Goal: Information Seeking & Learning: Learn about a topic

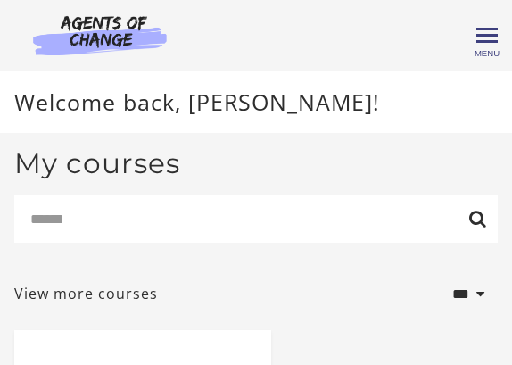
click at [233, 29] on div "[PERSON_NAME] My Account Support Sign Out Toggle menu Menu My Dashboard My Acco…" at bounding box center [255, 35] width 483 height 43
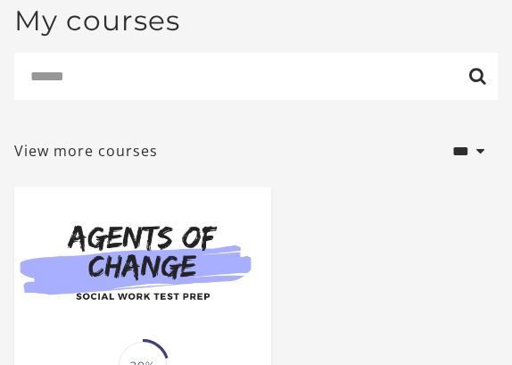
scroll to position [316, 0]
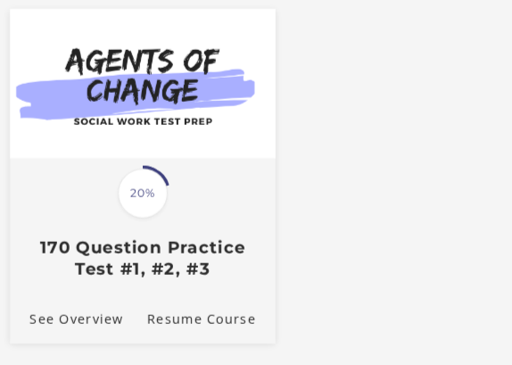
click at [204, 218] on div "Translation missing: en.liquid.partials.dashboard_course_card.progress_descript…" at bounding box center [143, 237] width 266 height 86
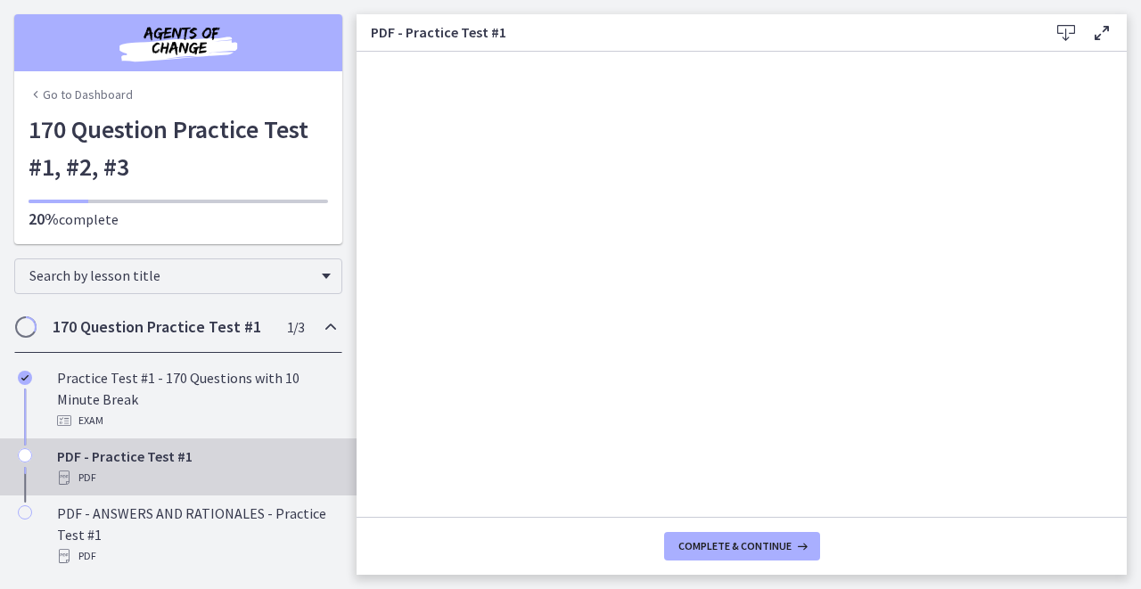
scroll to position [188, 0]
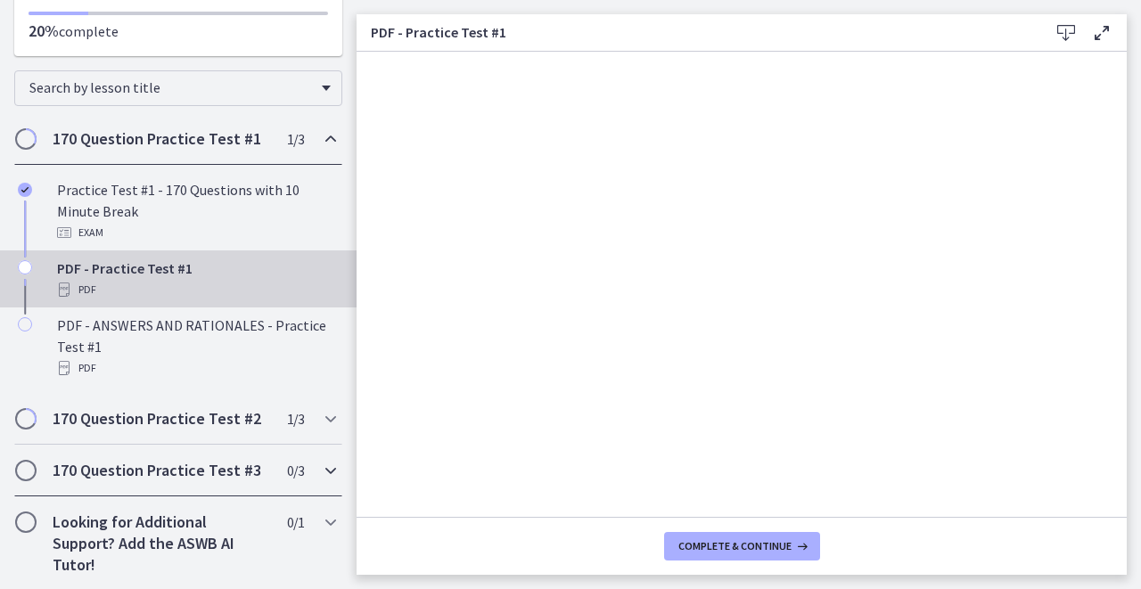
click at [229, 364] on h2 "170 Question Practice Test #3" at bounding box center [162, 470] width 218 height 21
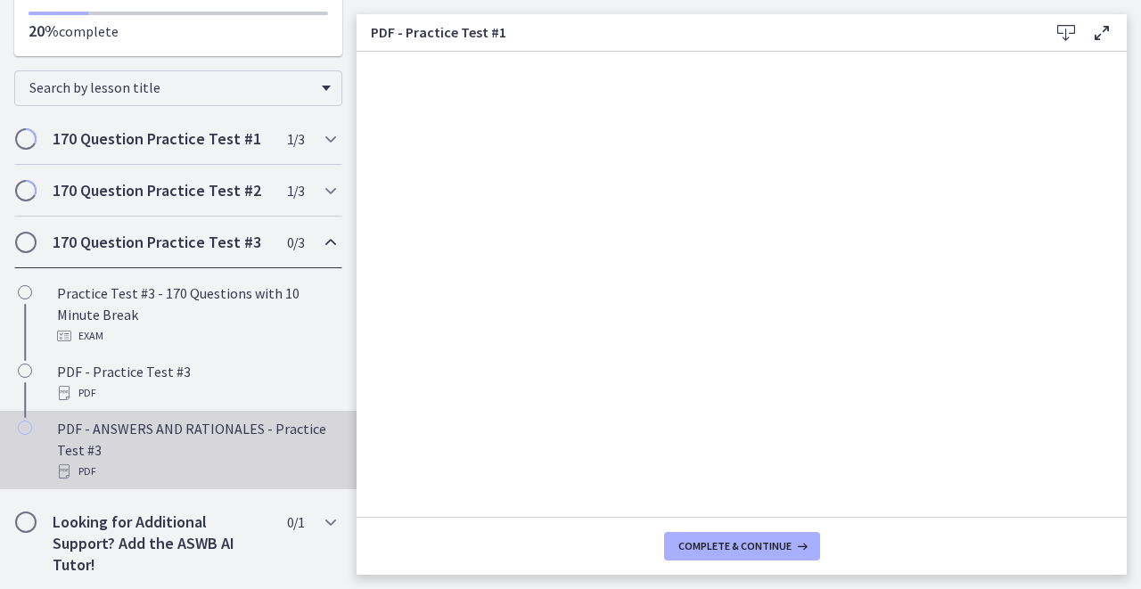
click at [216, 364] on div "PDF - ANSWERS AND RATIONALES - Practice Test #3 PDF" at bounding box center [196, 450] width 278 height 64
click at [511, 33] on icon at bounding box center [1066, 32] width 21 height 21
